Goal: Transaction & Acquisition: Book appointment/travel/reservation

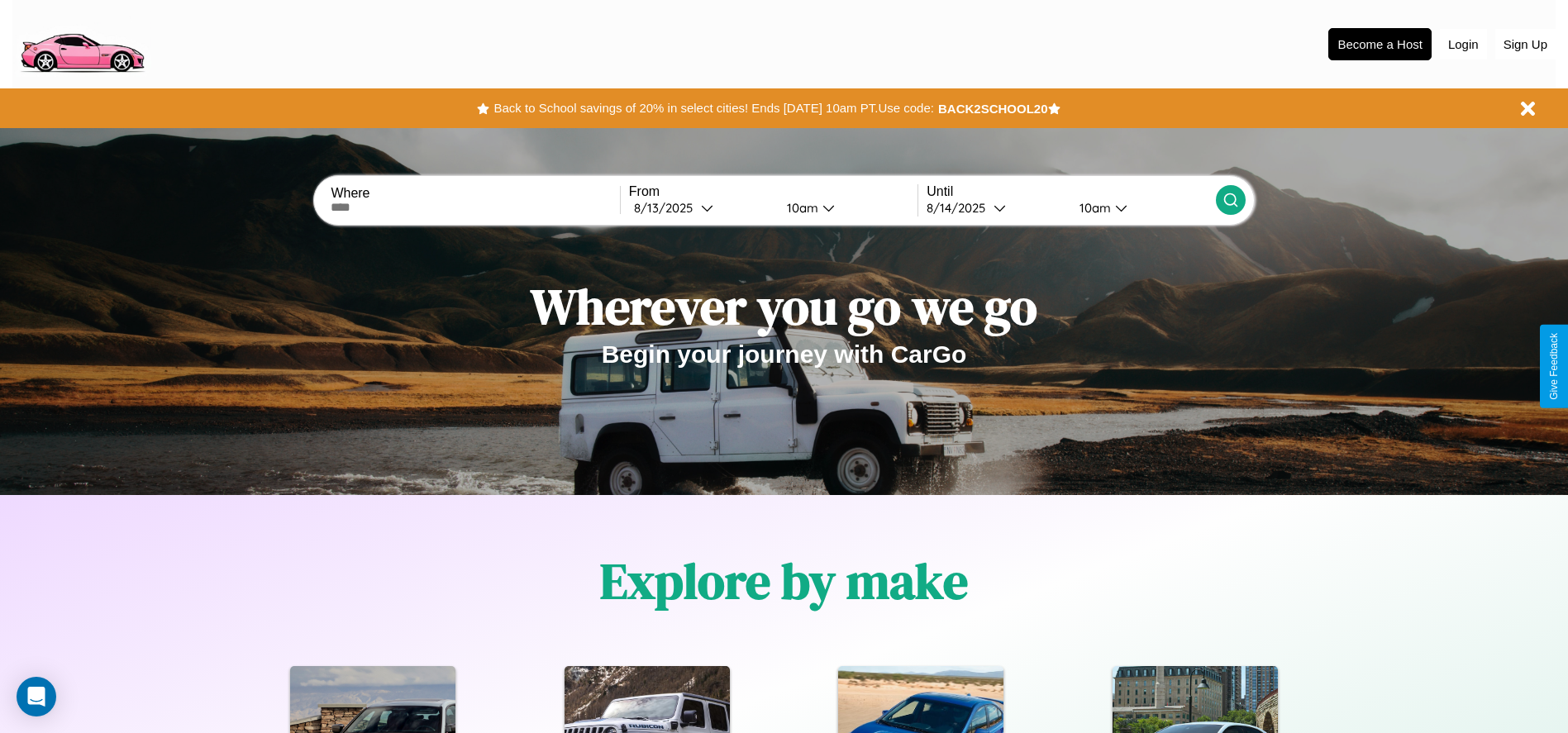
scroll to position [736, 0]
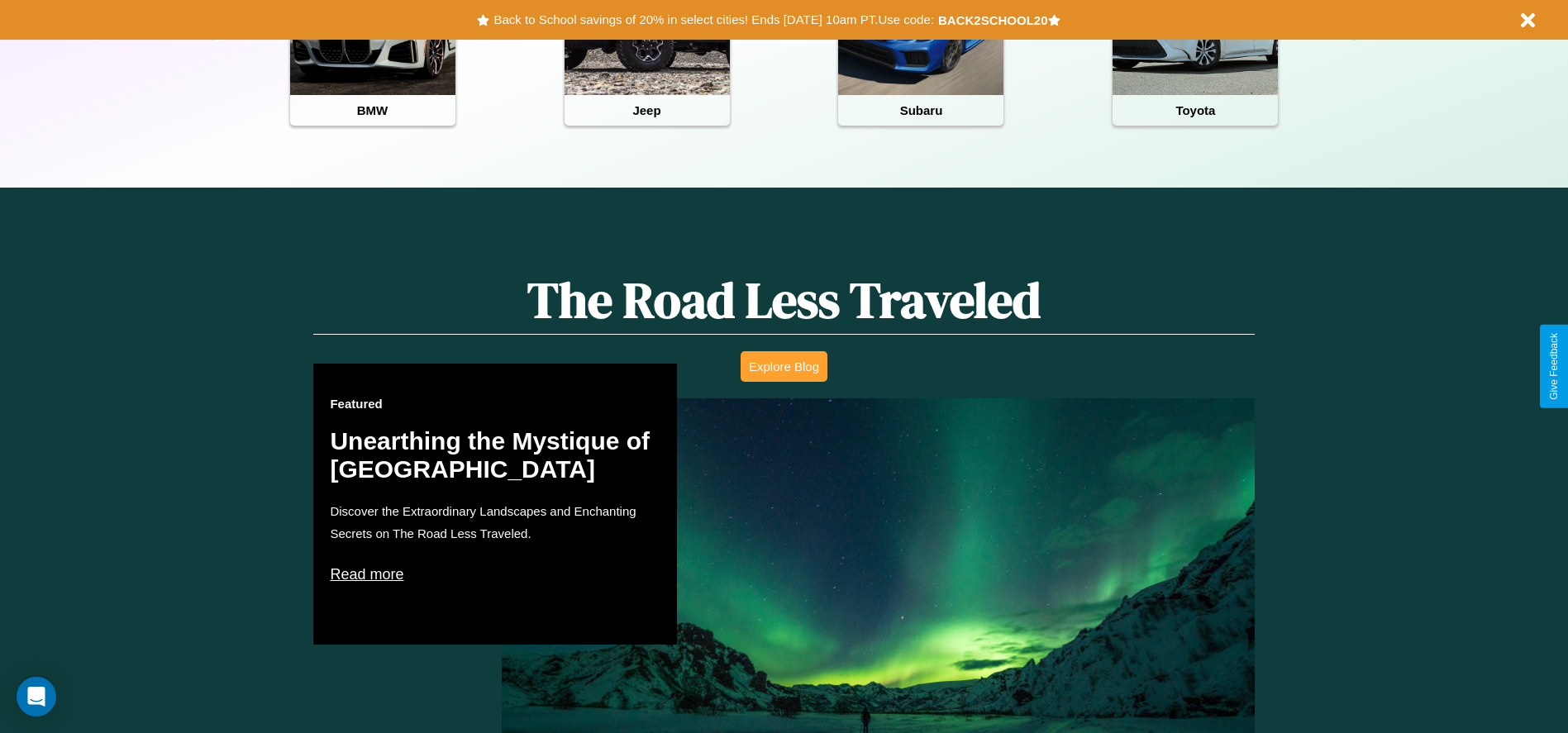
click at [784, 366] on button "Explore Blog" at bounding box center [784, 366] width 86 height 30
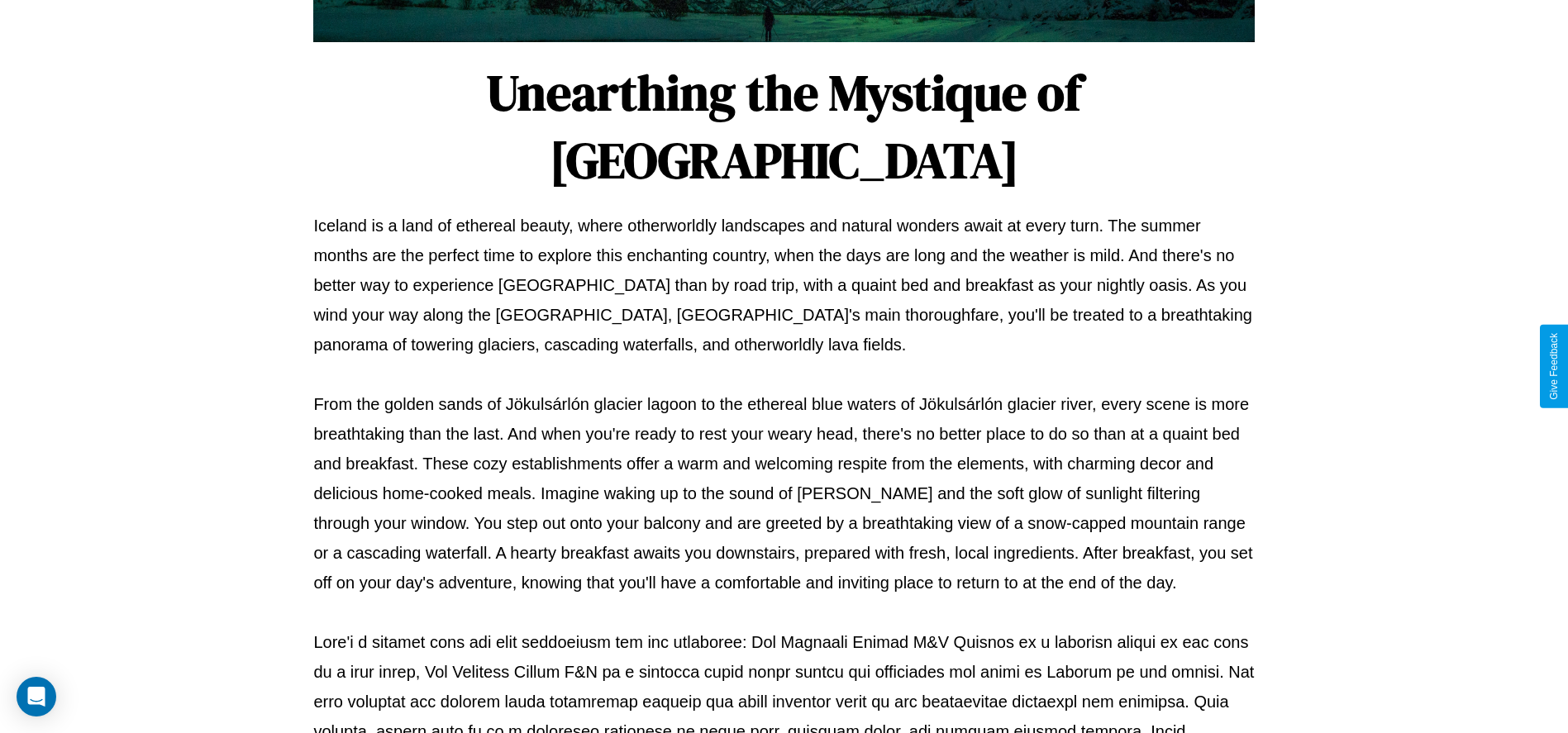
scroll to position [548, 0]
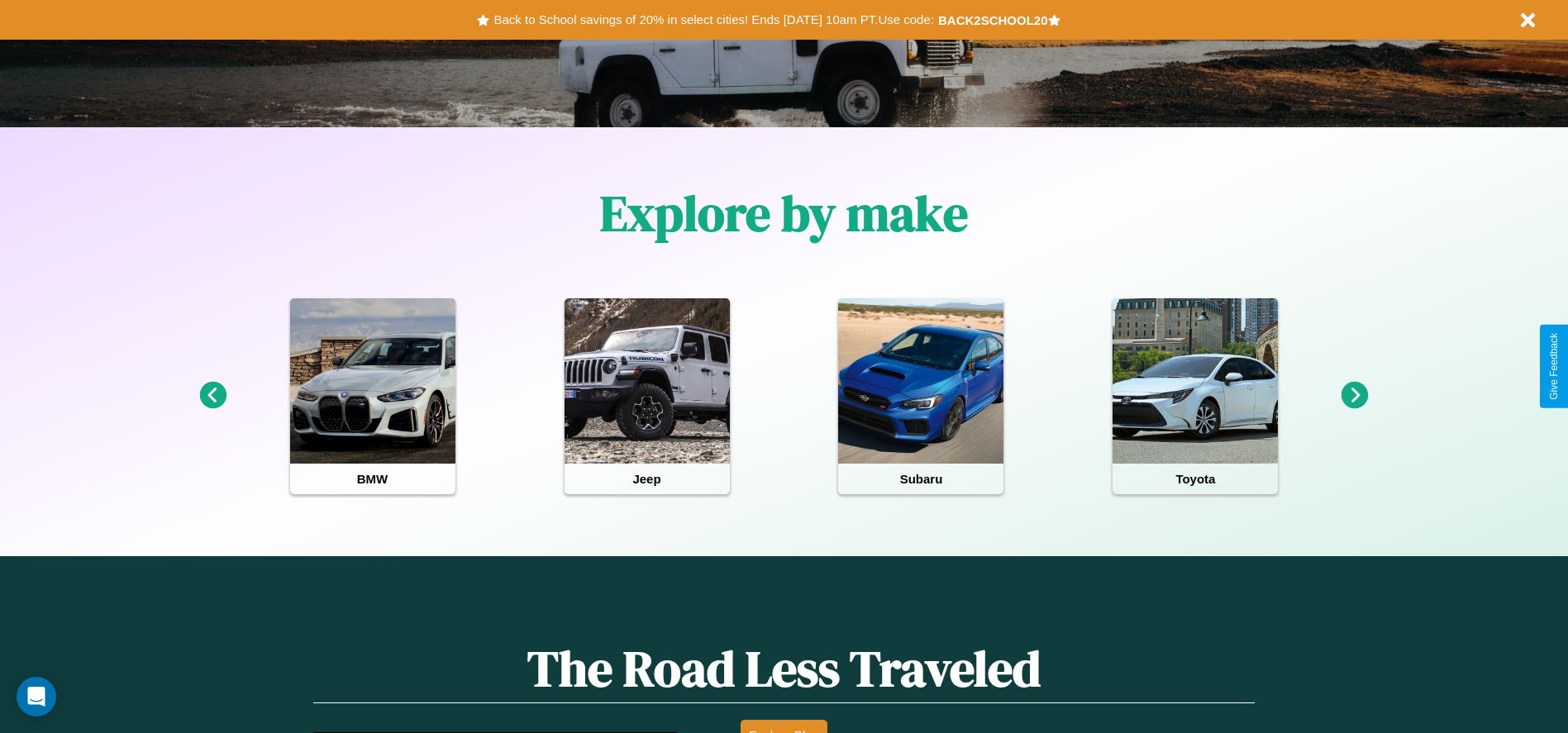
scroll to position [343, 0]
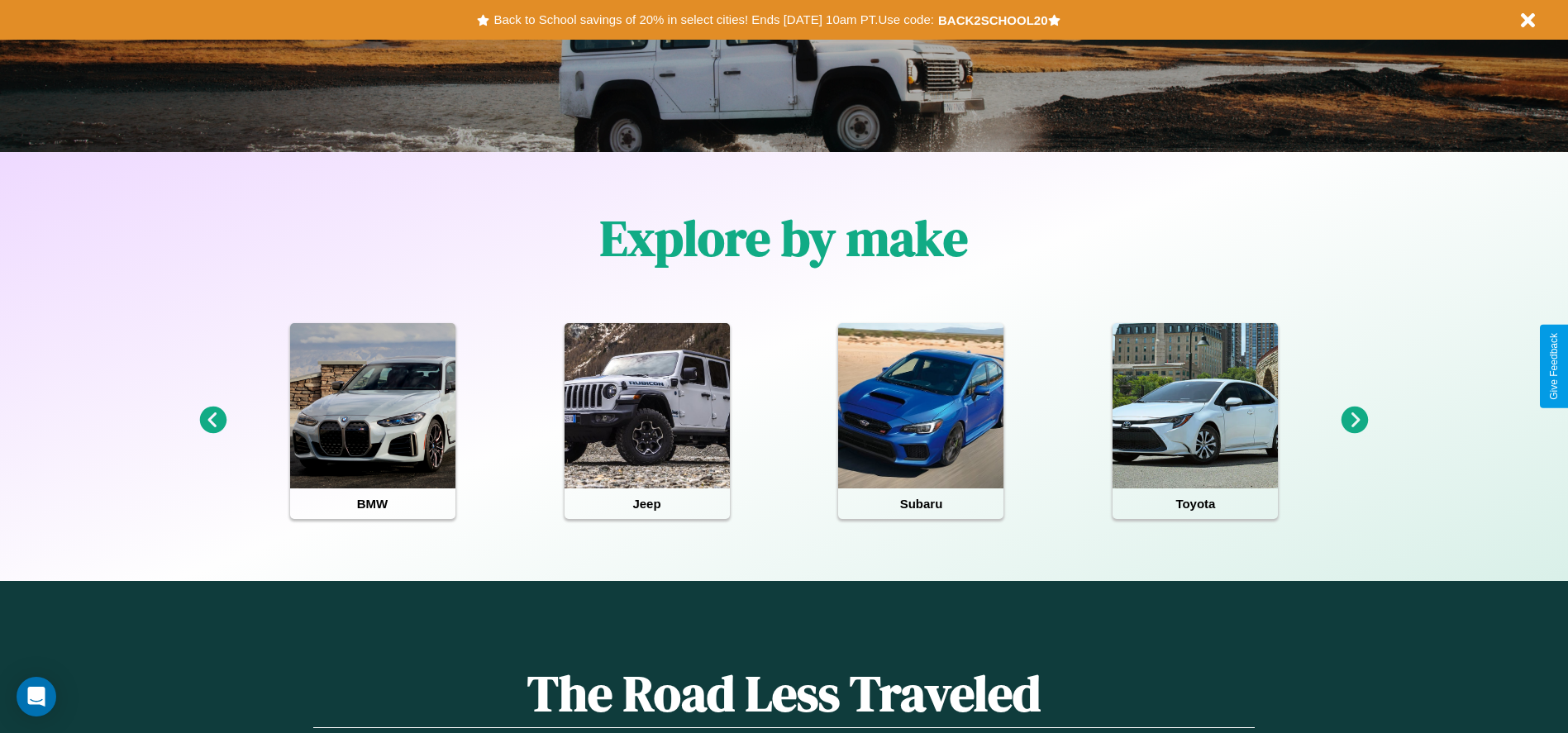
click at [1355, 421] on icon at bounding box center [1355, 420] width 28 height 28
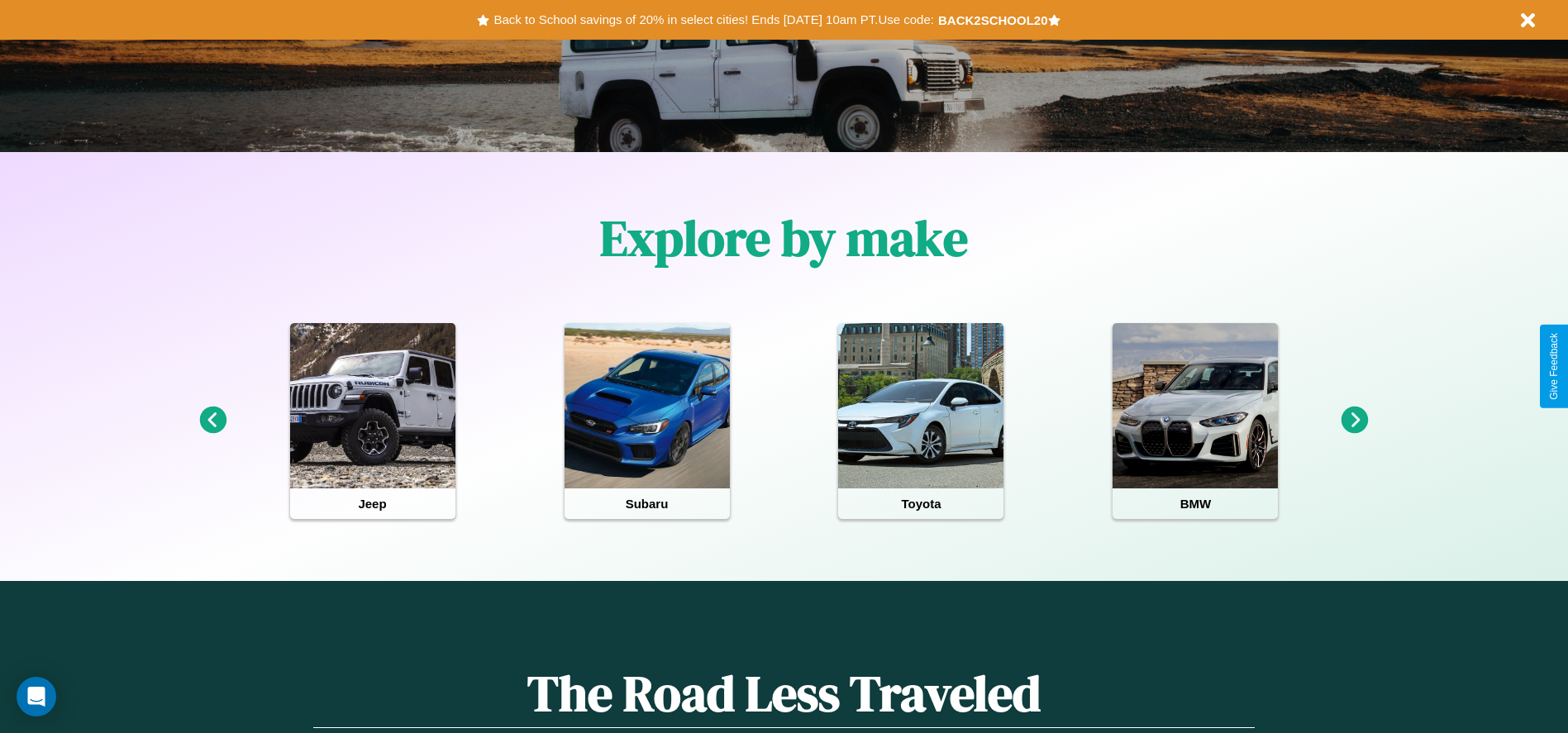
click at [1355, 421] on icon at bounding box center [1355, 420] width 28 height 28
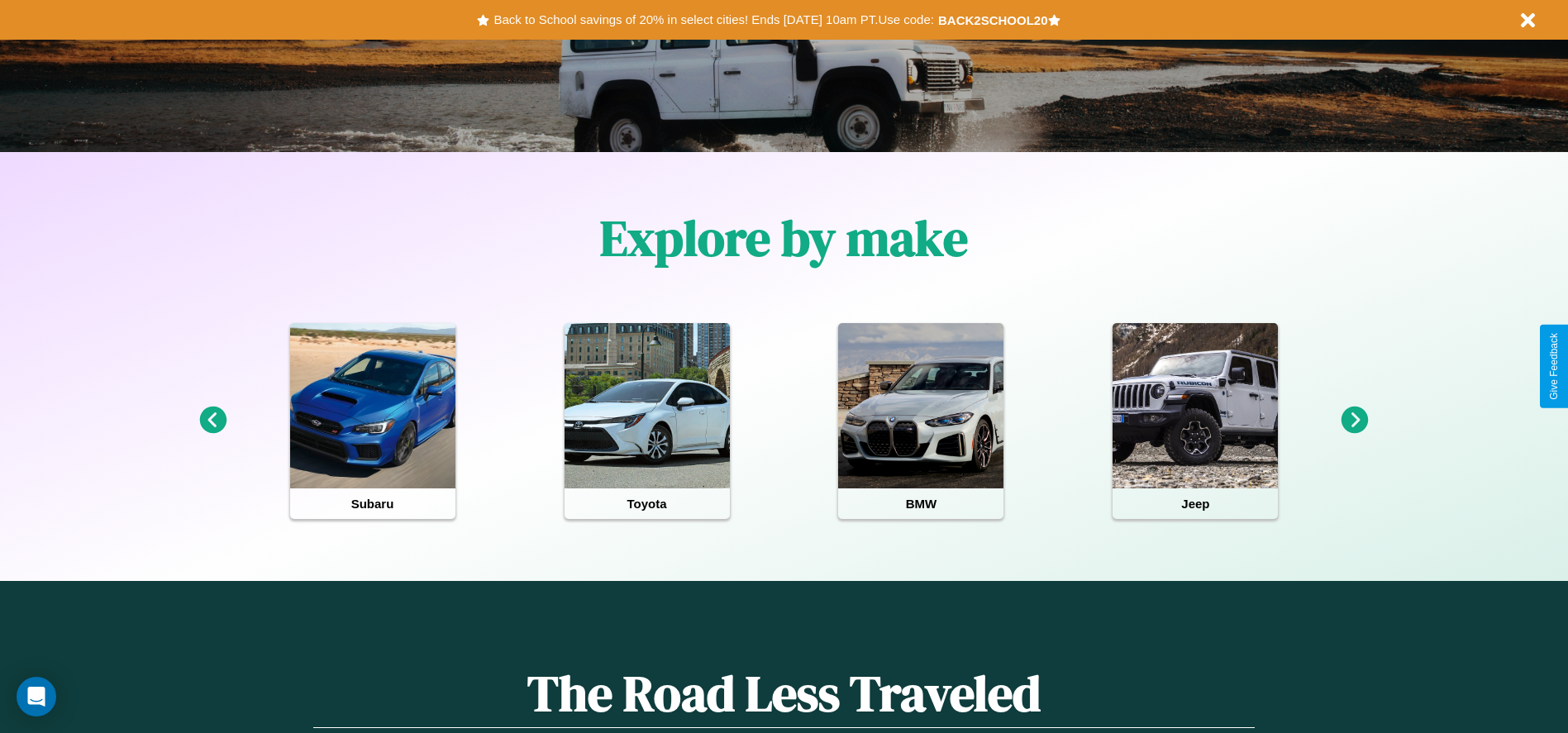
click at [1355, 421] on icon at bounding box center [1355, 420] width 28 height 28
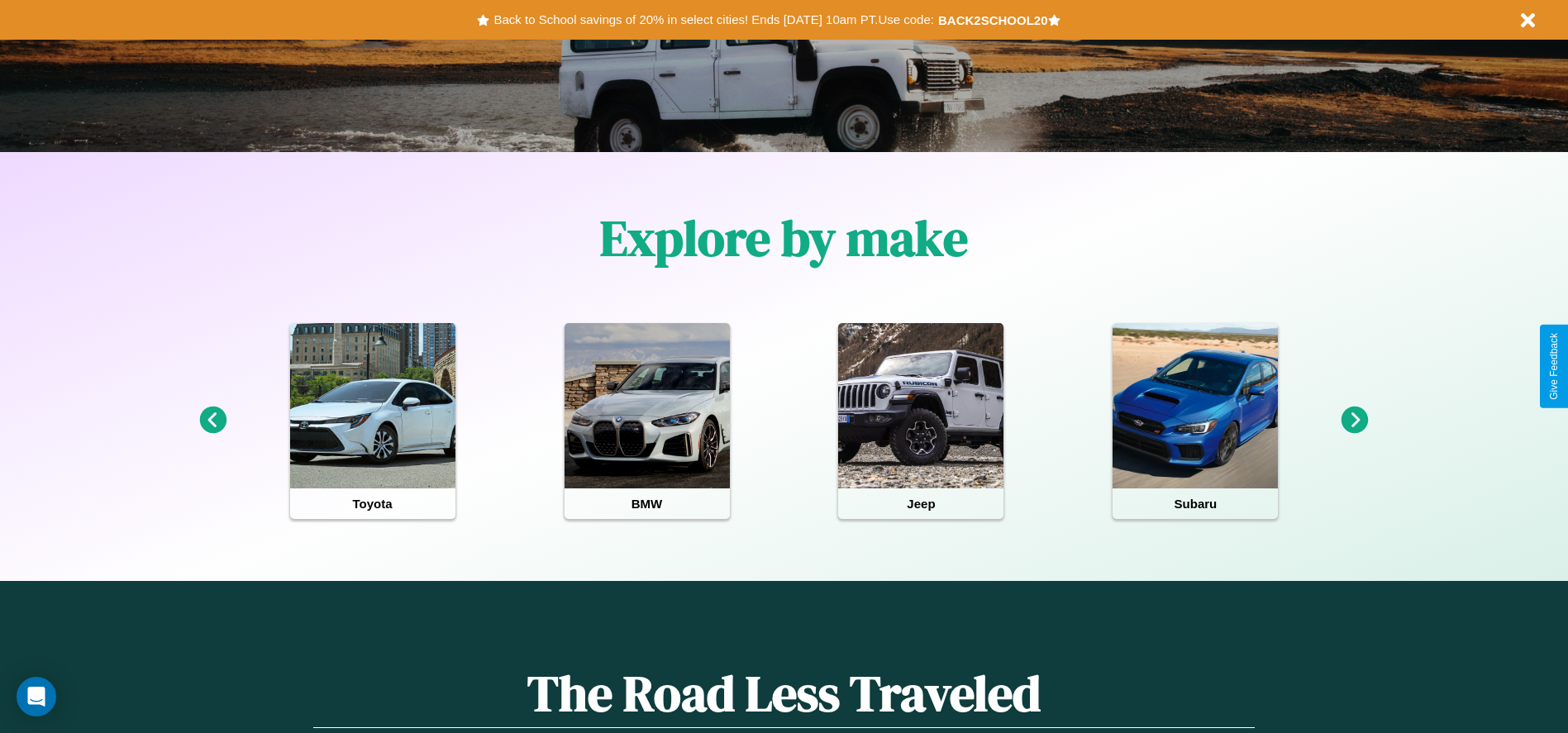
click at [1355, 421] on icon at bounding box center [1355, 420] width 28 height 28
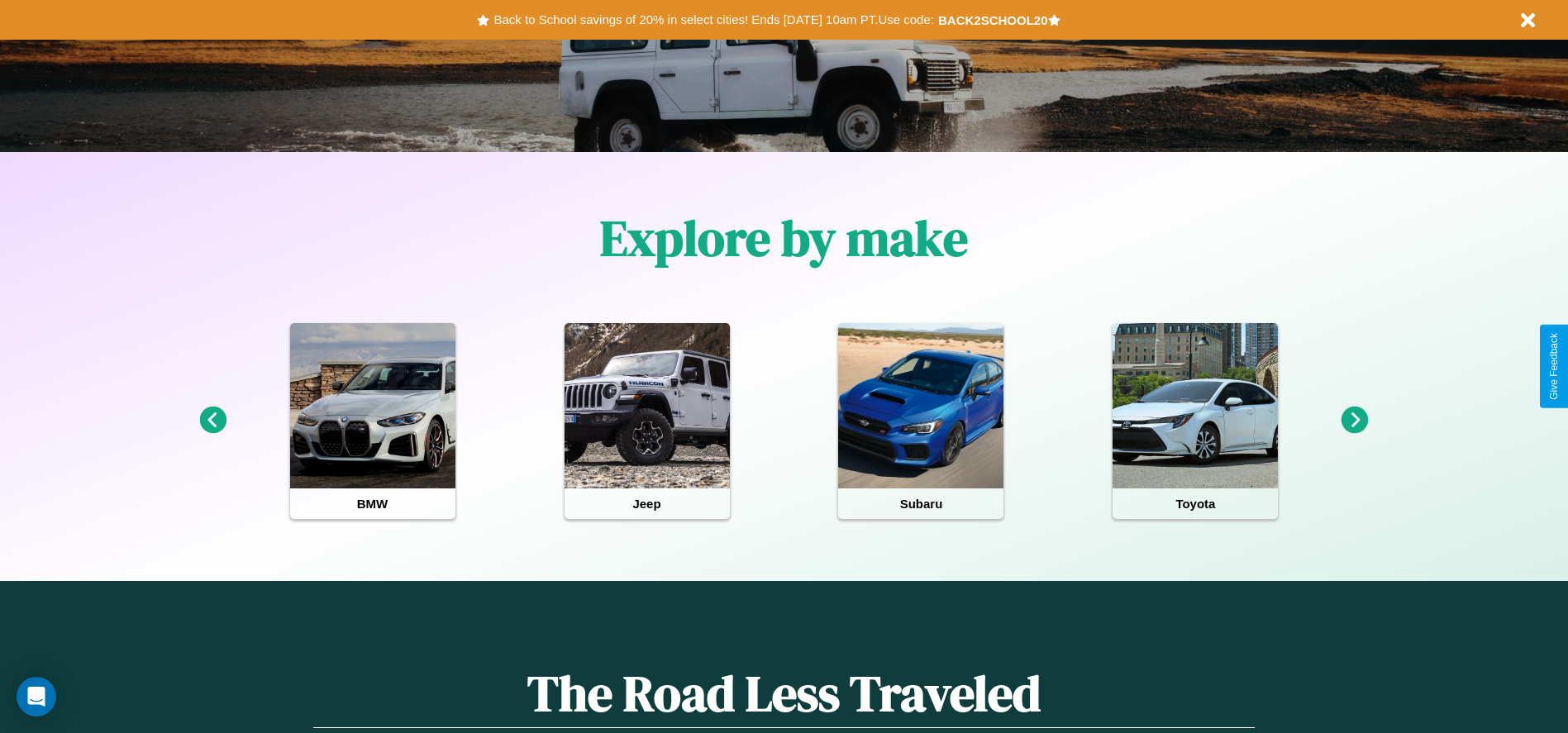
click at [1355, 421] on icon at bounding box center [1355, 420] width 28 height 28
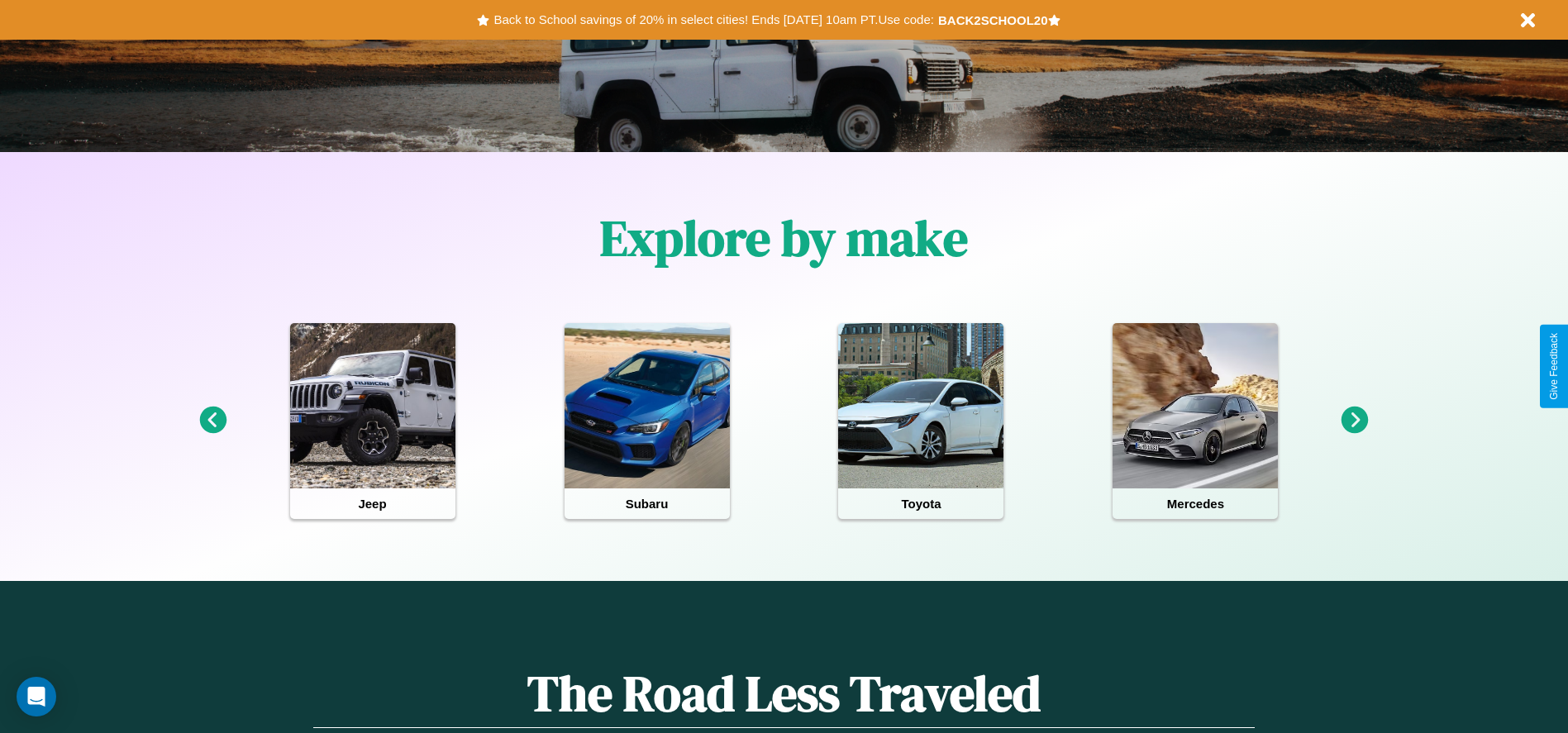
scroll to position [0, 0]
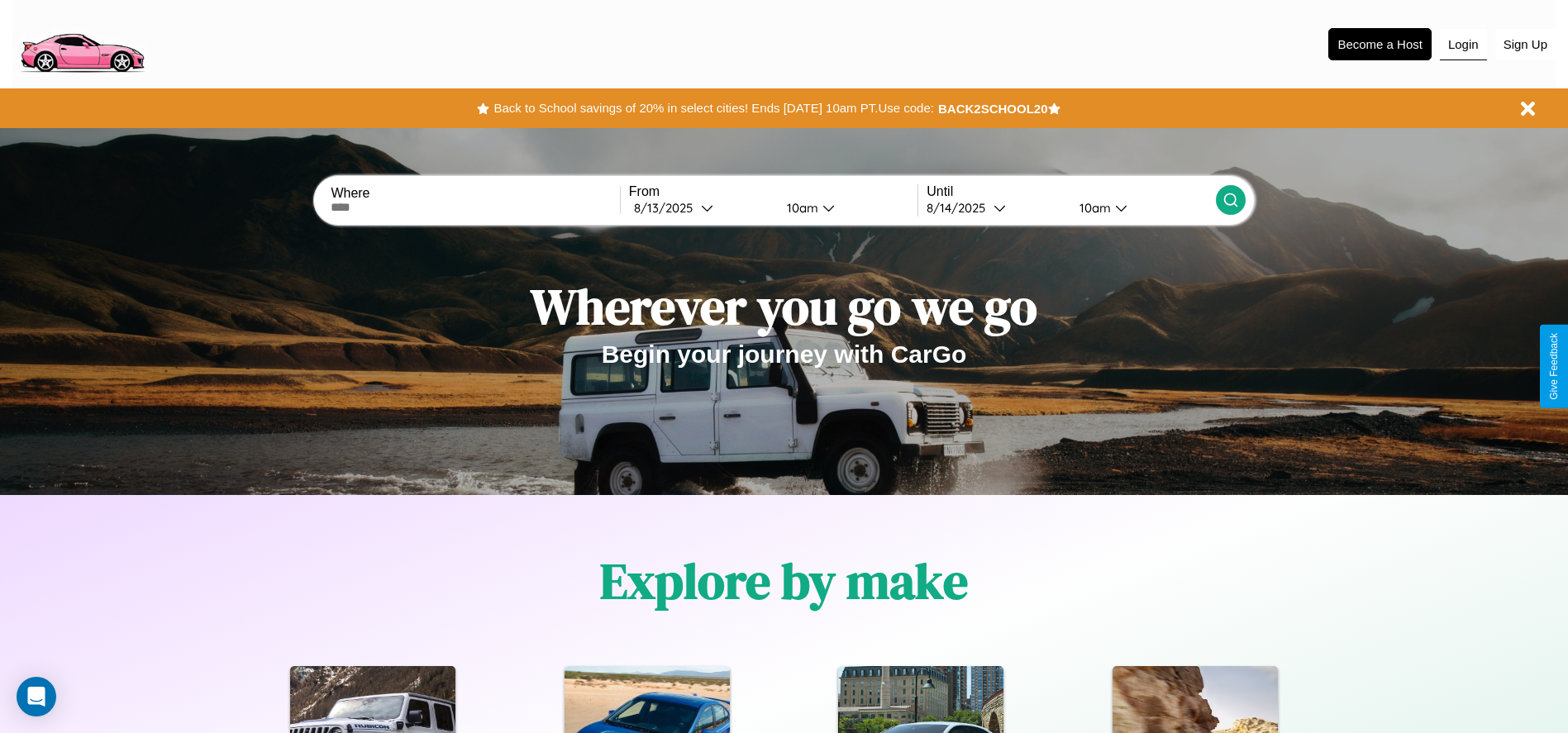
click at [1463, 44] on button "Login" at bounding box center [1464, 44] width 47 height 31
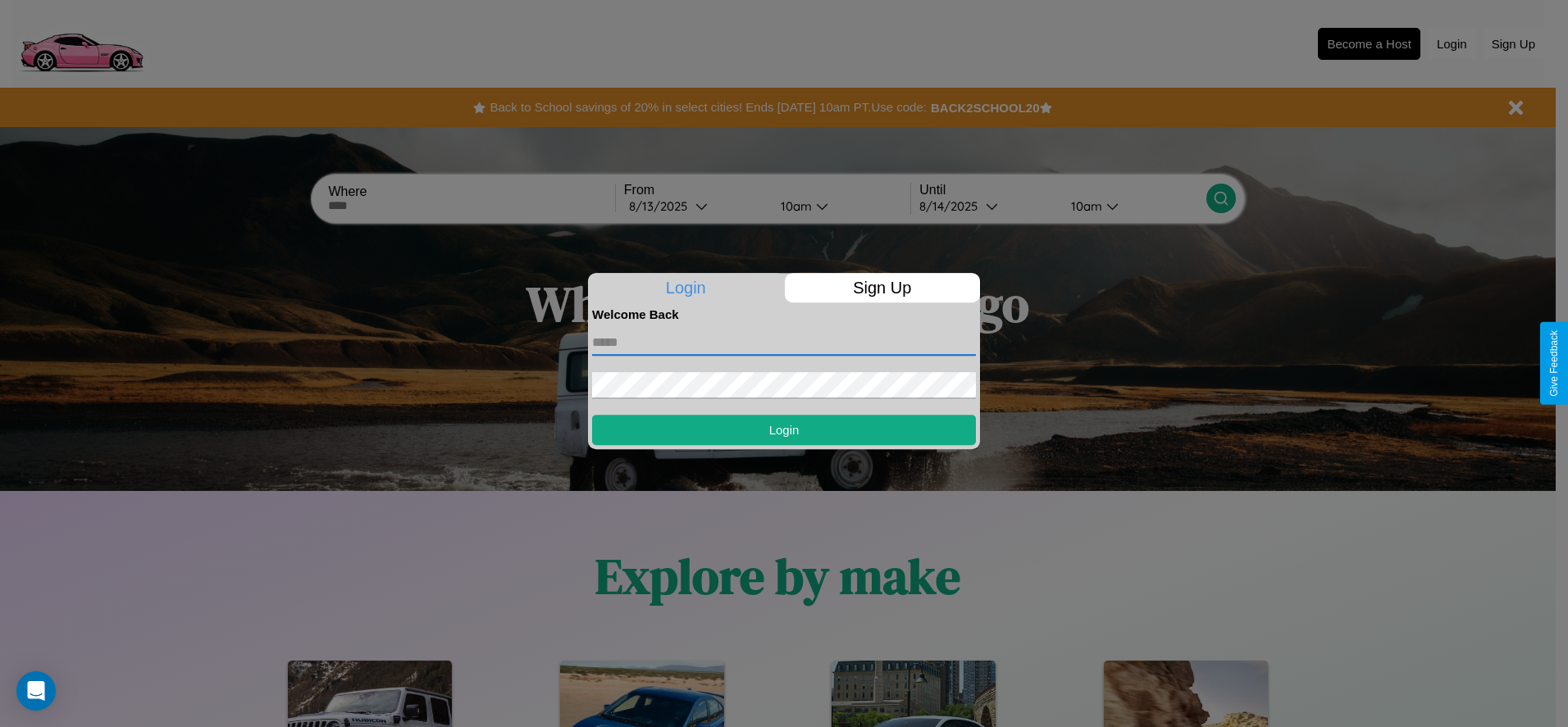
click at [784, 342] on input "text" at bounding box center [783, 343] width 384 height 27
type input "**********"
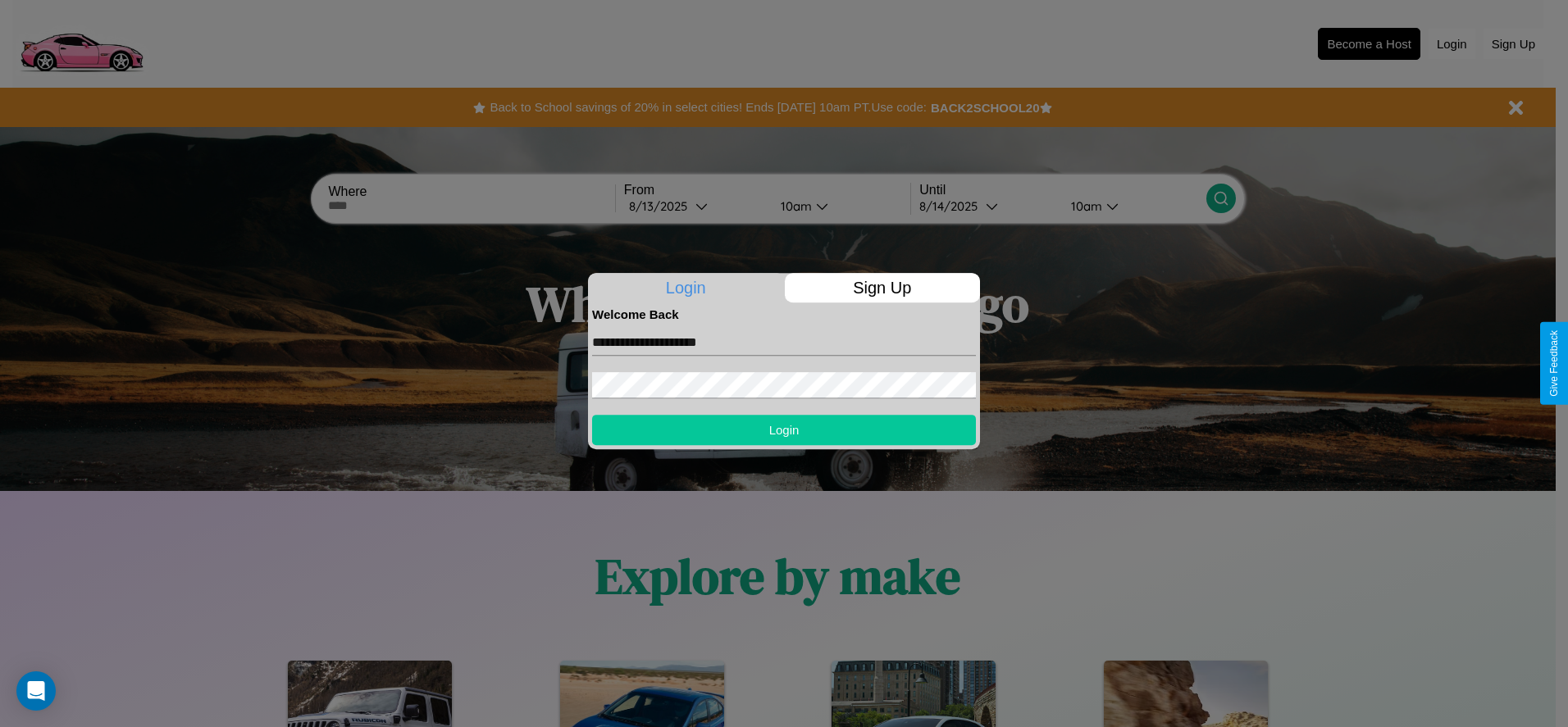
click at [784, 429] on button "Login" at bounding box center [783, 430] width 384 height 30
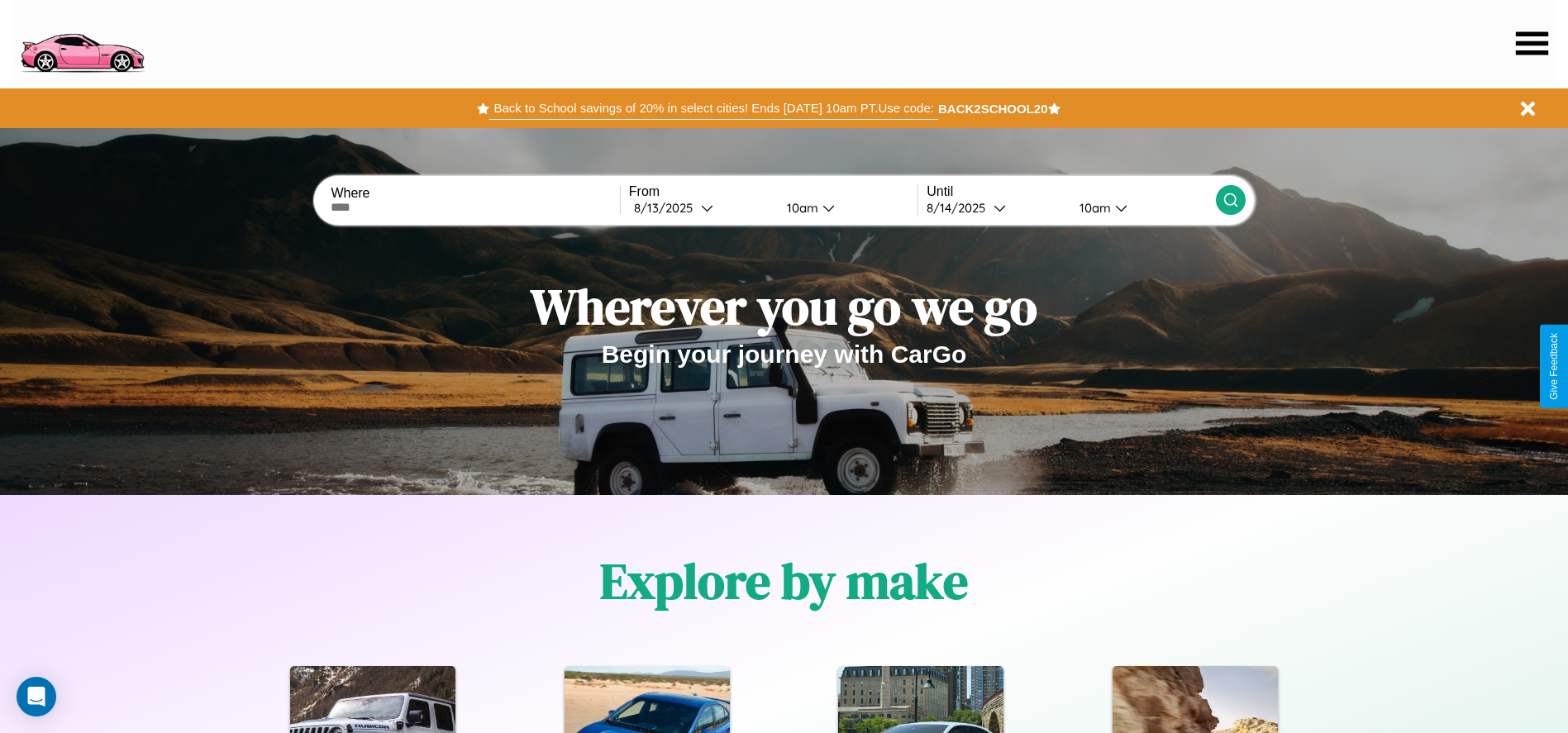
click at [713, 108] on button "Back to School savings of 20% in select cities! Ends [DATE] 10am PT. Use code:" at bounding box center [713, 108] width 448 height 23
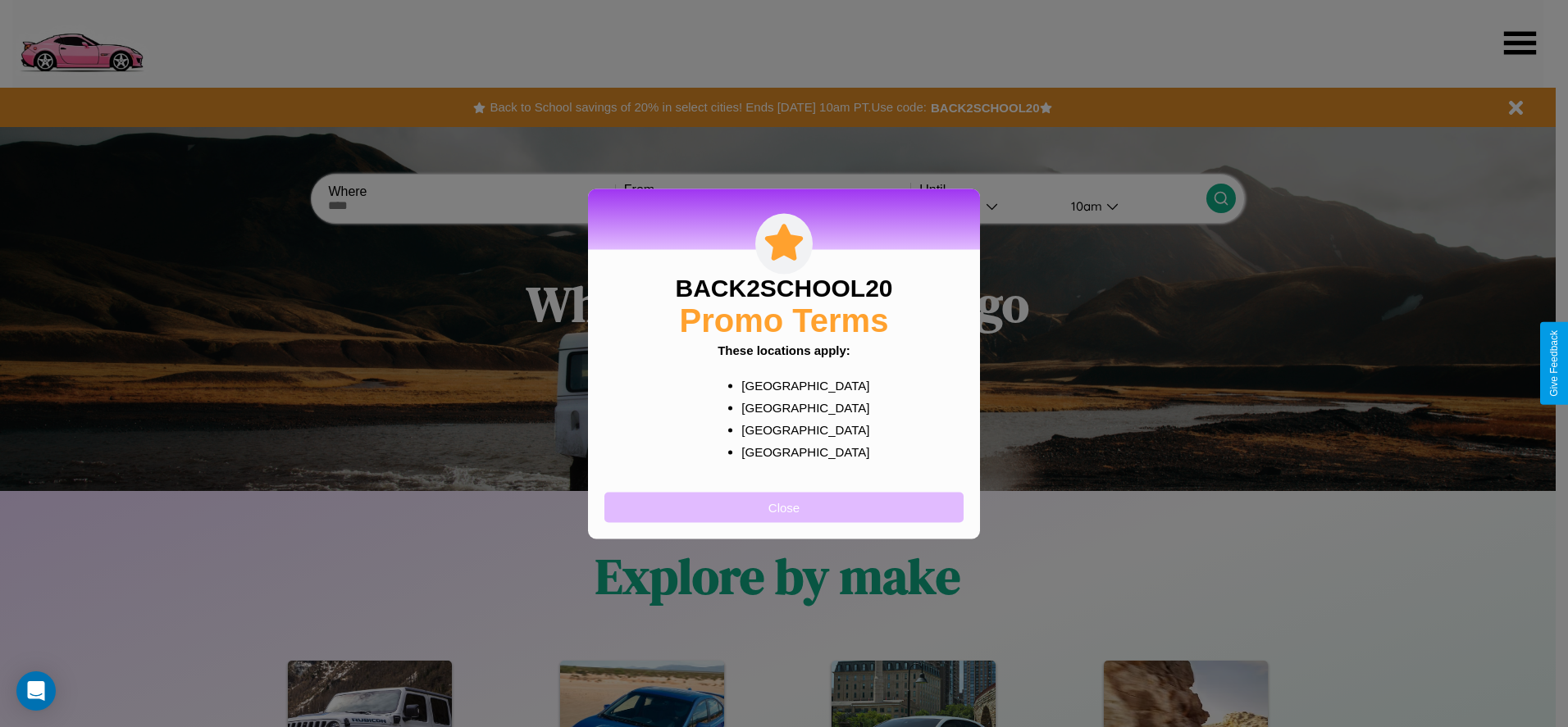
click at [784, 507] on button "Close" at bounding box center [784, 507] width 360 height 30
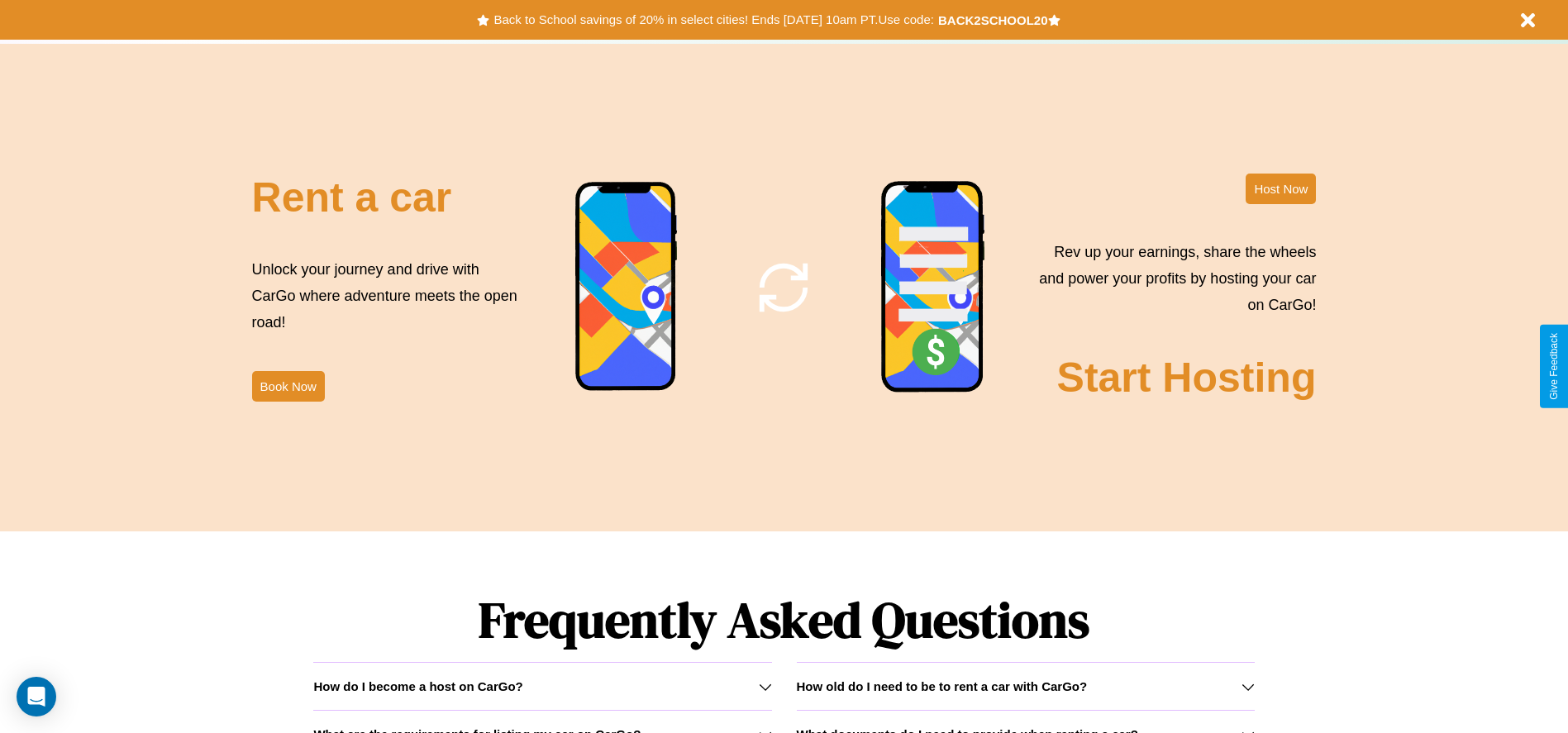
scroll to position [1999, 0]
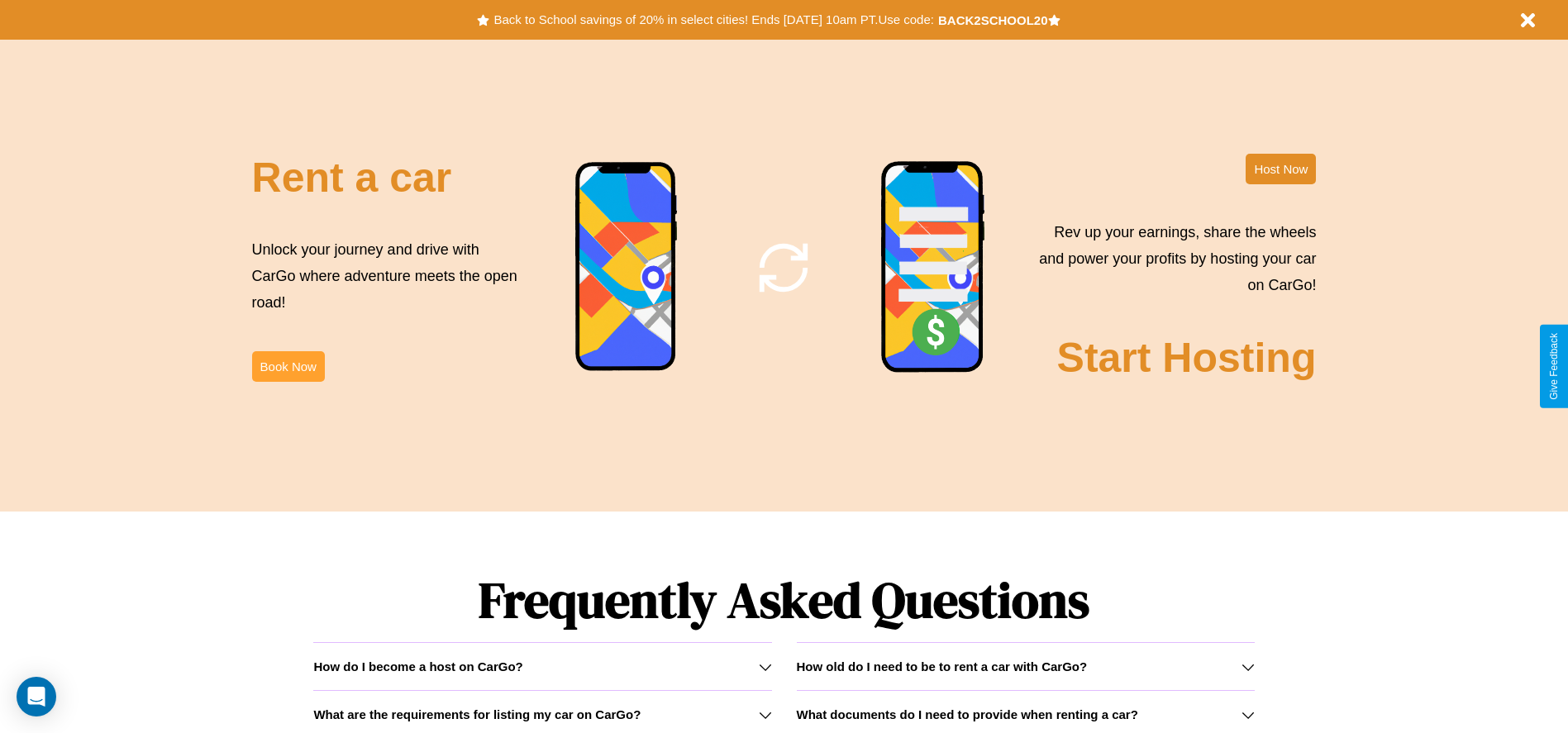
click at [288, 366] on button "Book Now" at bounding box center [289, 366] width 73 height 30
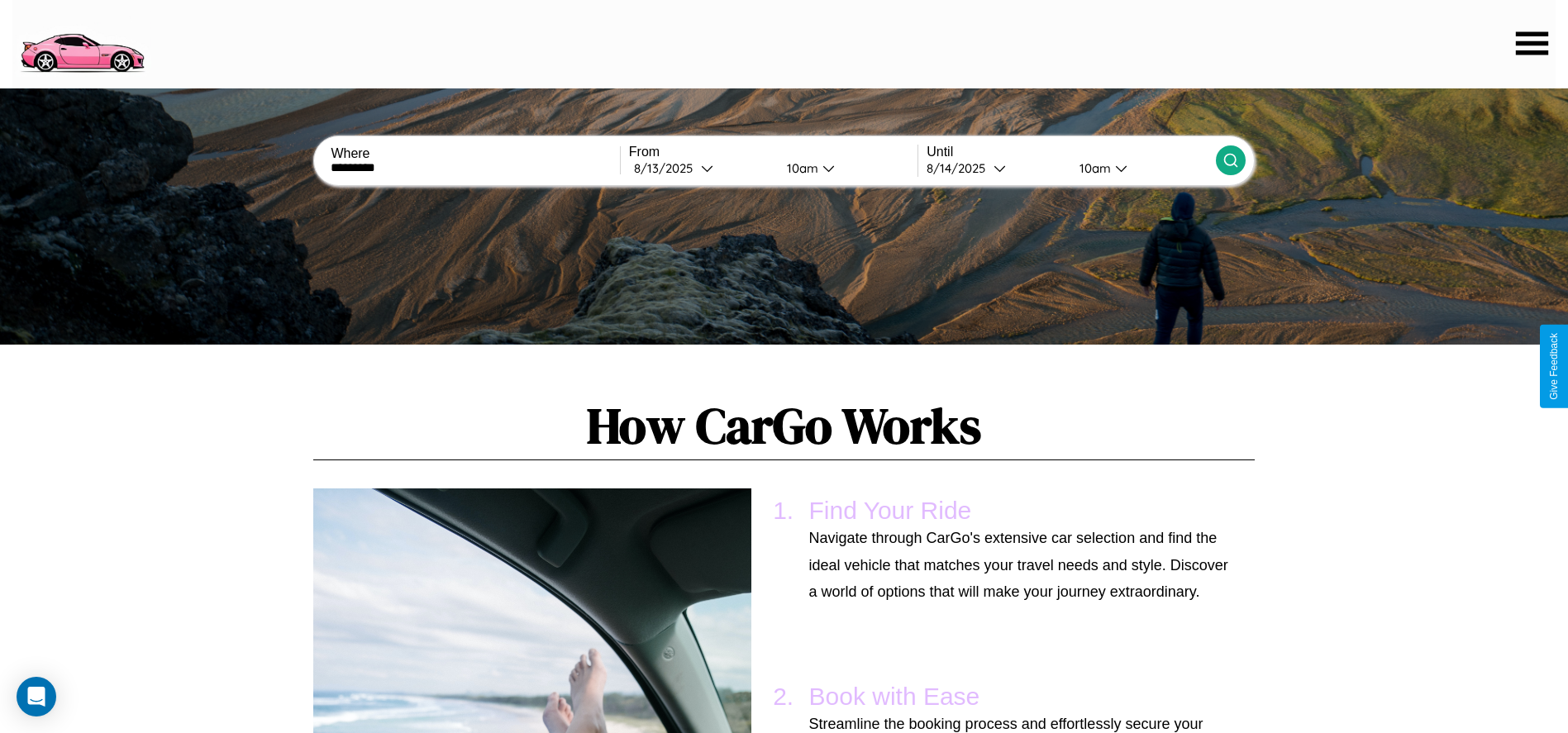
type input "*********"
click at [1230, 160] on icon at bounding box center [1231, 160] width 17 height 17
